Goal: Find specific fact: Find specific fact

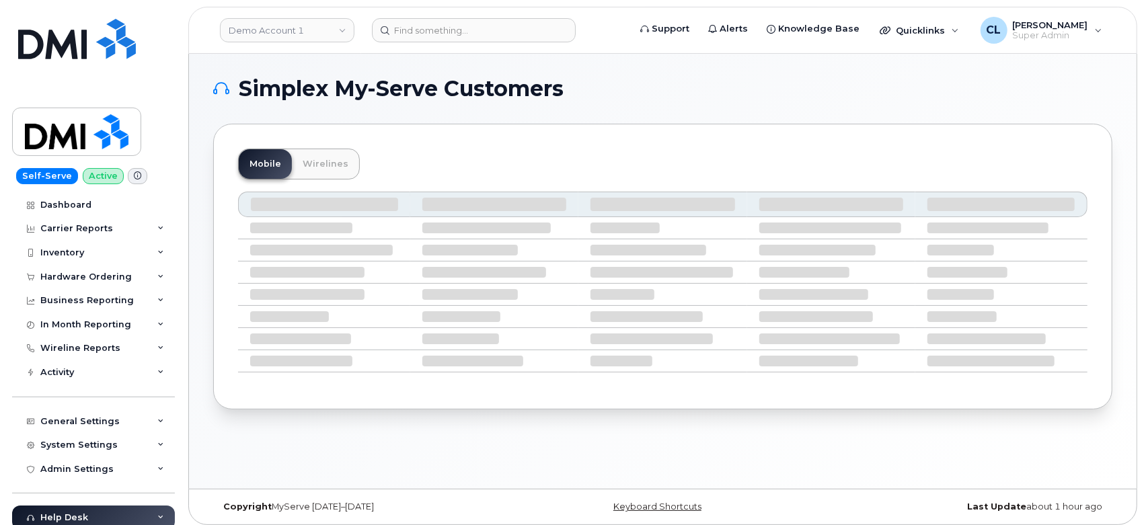
click at [456, 45] on header "Demo Account 1 Support Alerts Knowledge Base Quicklinks Suspend / Cancel Device…" at bounding box center [662, 30] width 949 height 47
drag, startPoint x: 451, startPoint y: 37, endPoint x: 444, endPoint y: 33, distance: 7.8
click at [447, 36] on input at bounding box center [474, 30] width 204 height 24
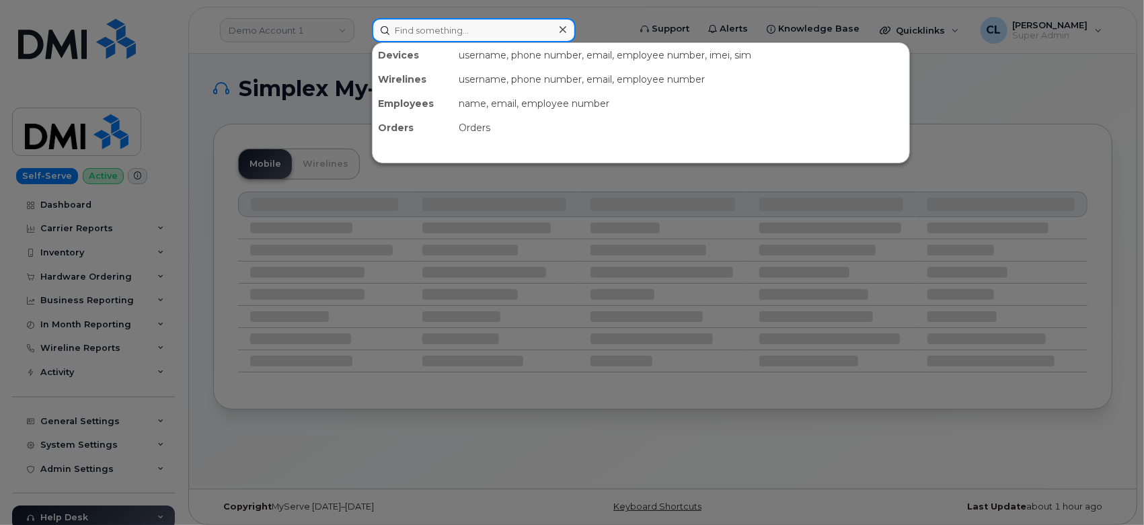
paste input "3462082686"
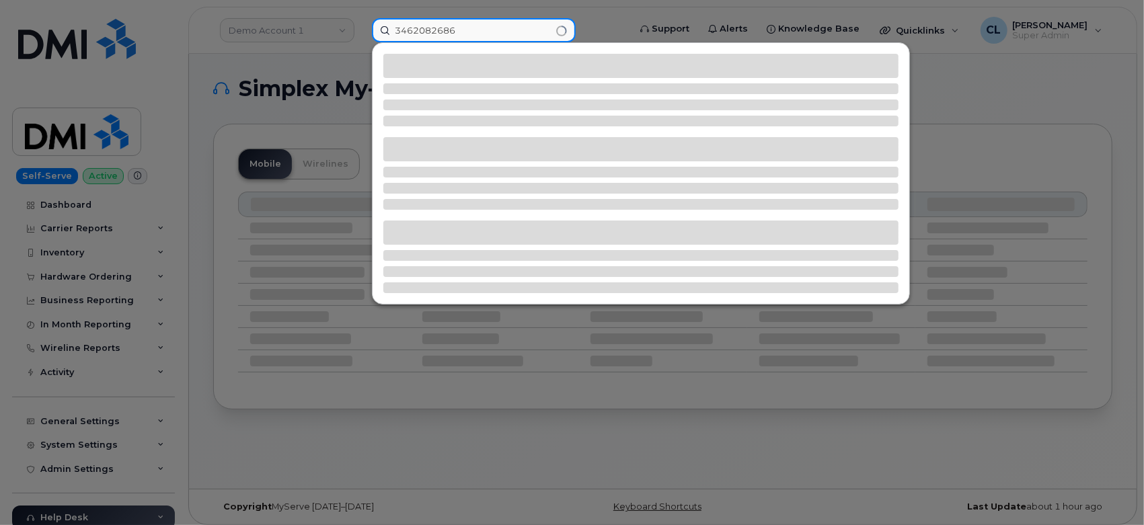
type input "3462082686"
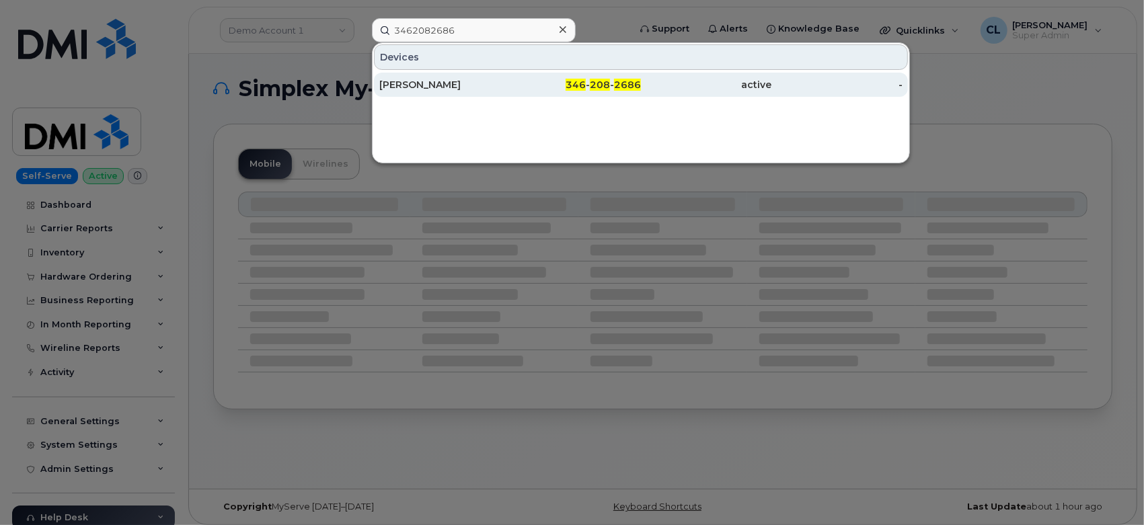
click at [477, 85] on div "[PERSON_NAME]" at bounding box center [444, 84] width 131 height 13
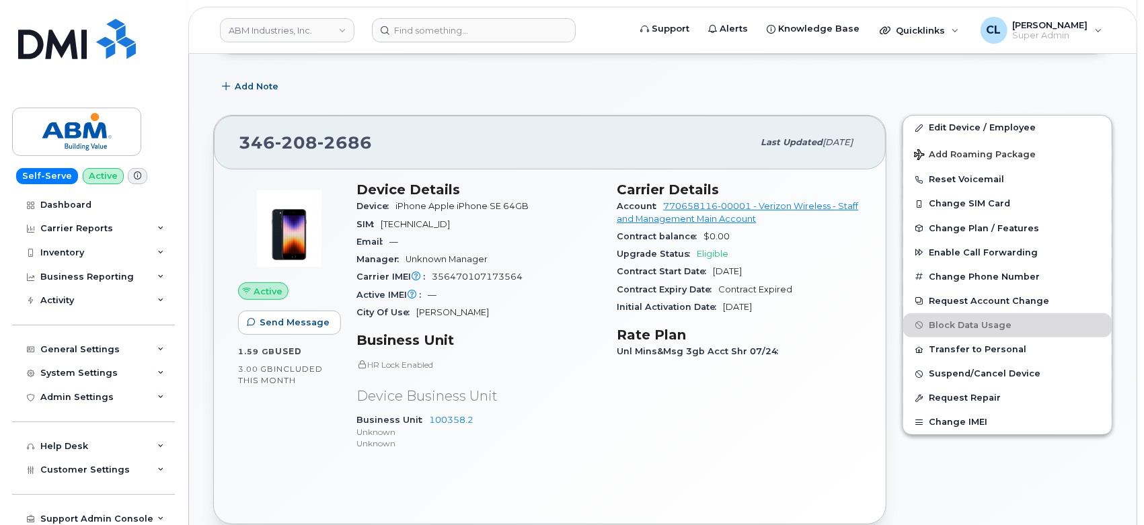
scroll to position [213, 0]
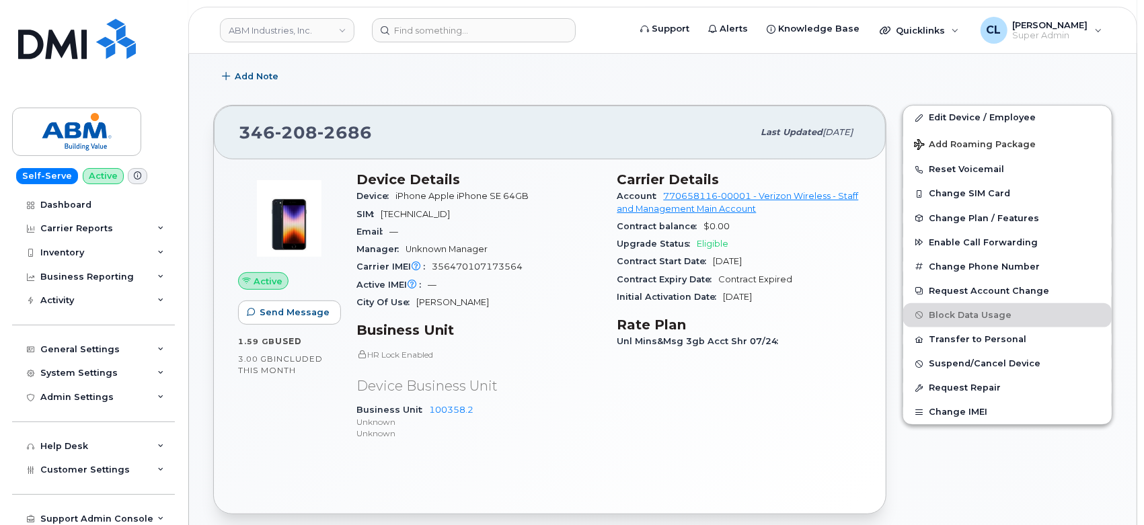
drag, startPoint x: 327, startPoint y: 83, endPoint x: 361, endPoint y: 51, distance: 47.1
click at [327, 83] on div "Add Note" at bounding box center [662, 77] width 899 height 24
